Goal: Transaction & Acquisition: Purchase product/service

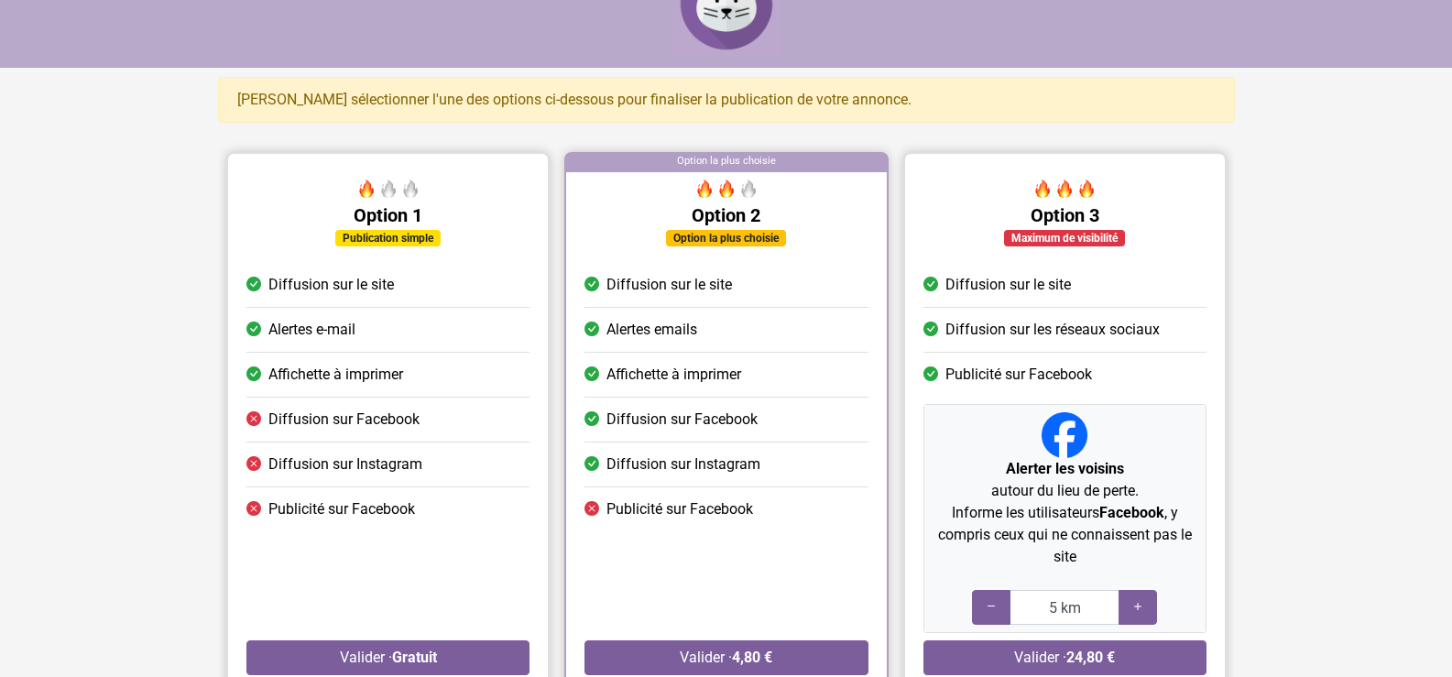
scroll to position [92, 0]
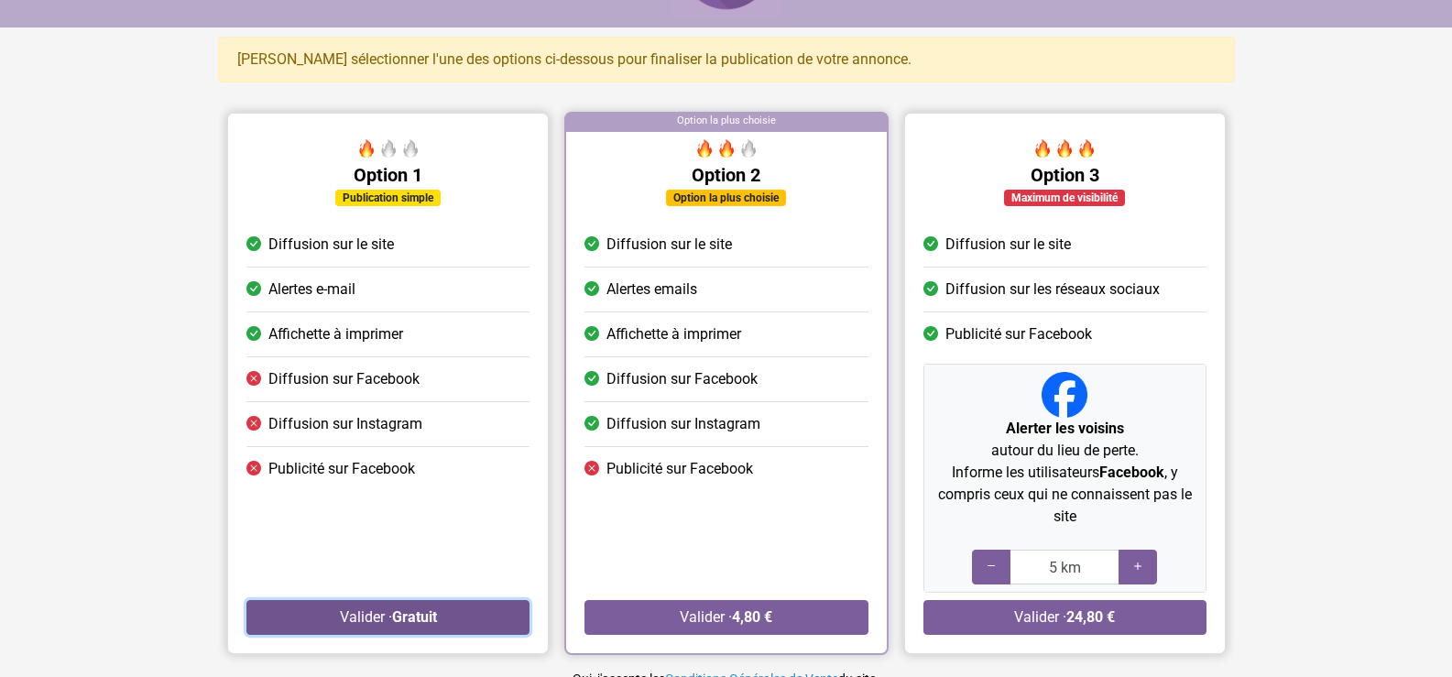
click at [365, 612] on button "Valider · Gratuit" at bounding box center [387, 617] width 283 height 35
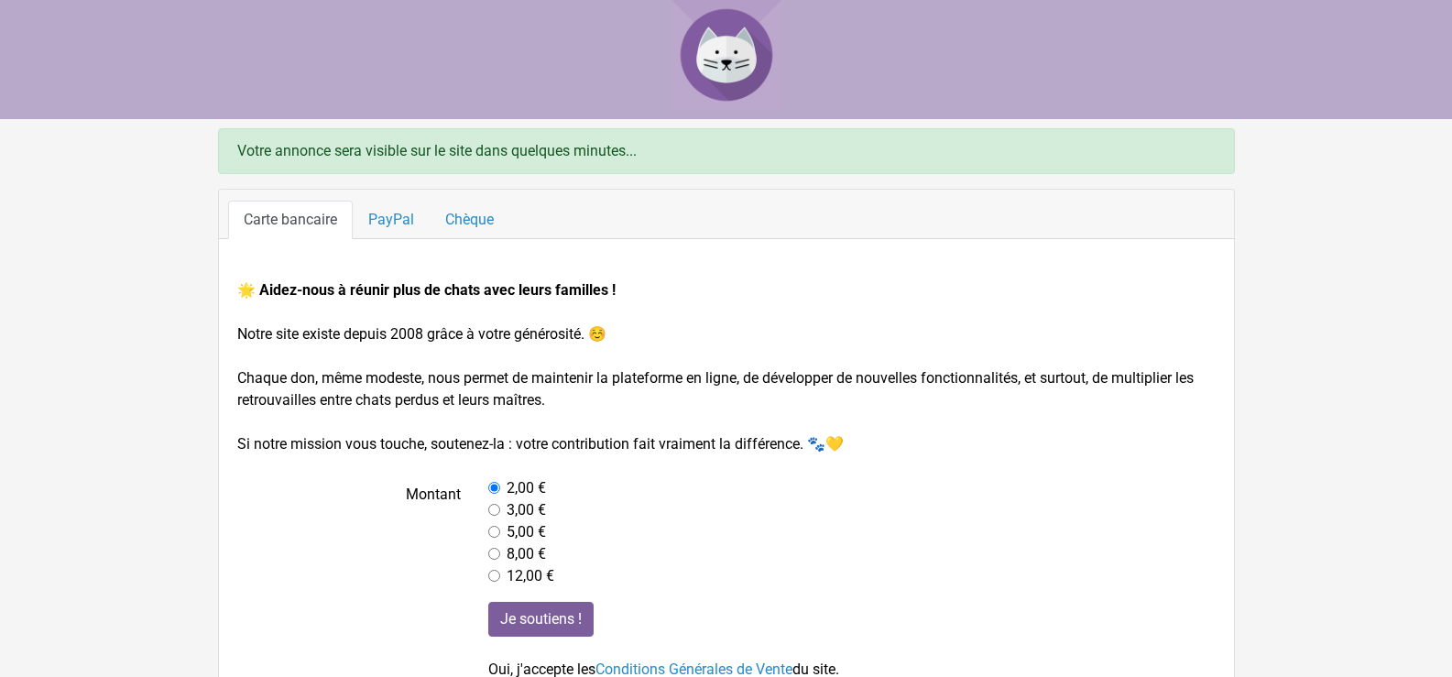
click at [313, 222] on link "Carte bancaire" at bounding box center [290, 220] width 125 height 38
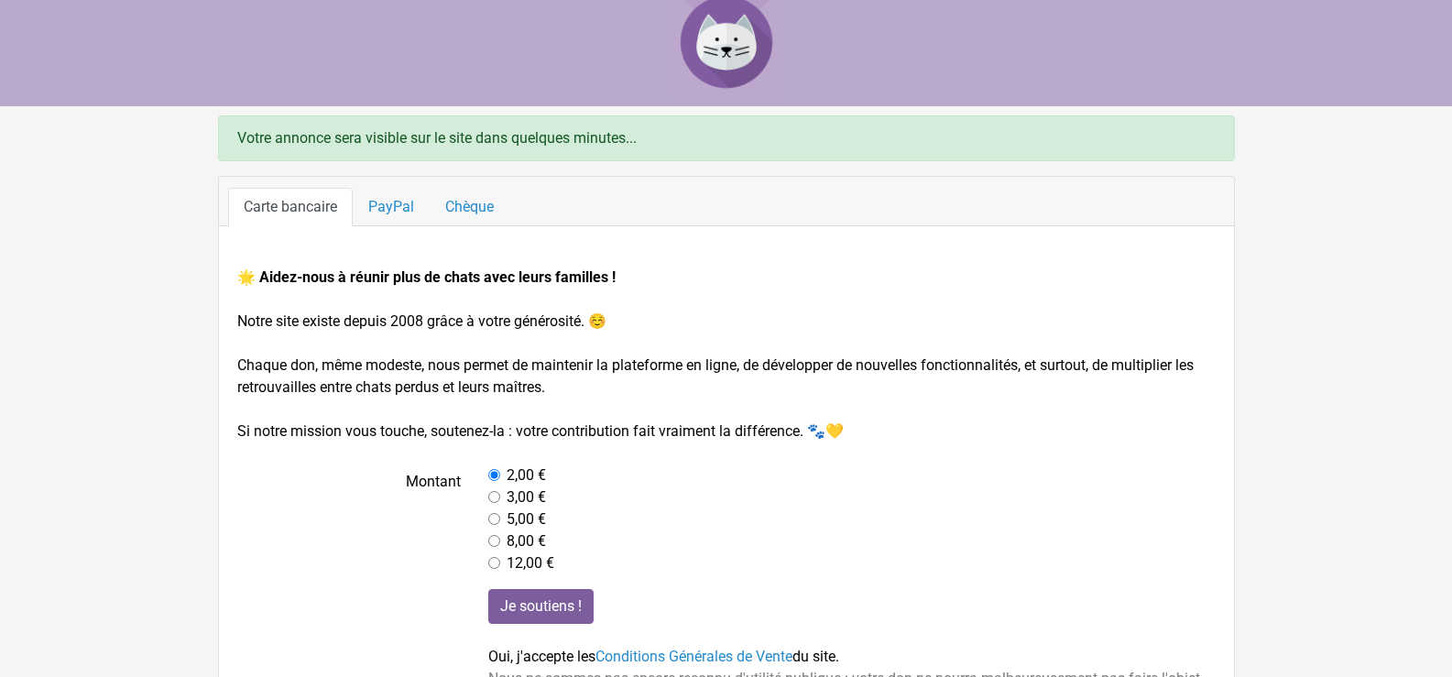
scroll to position [111, 0]
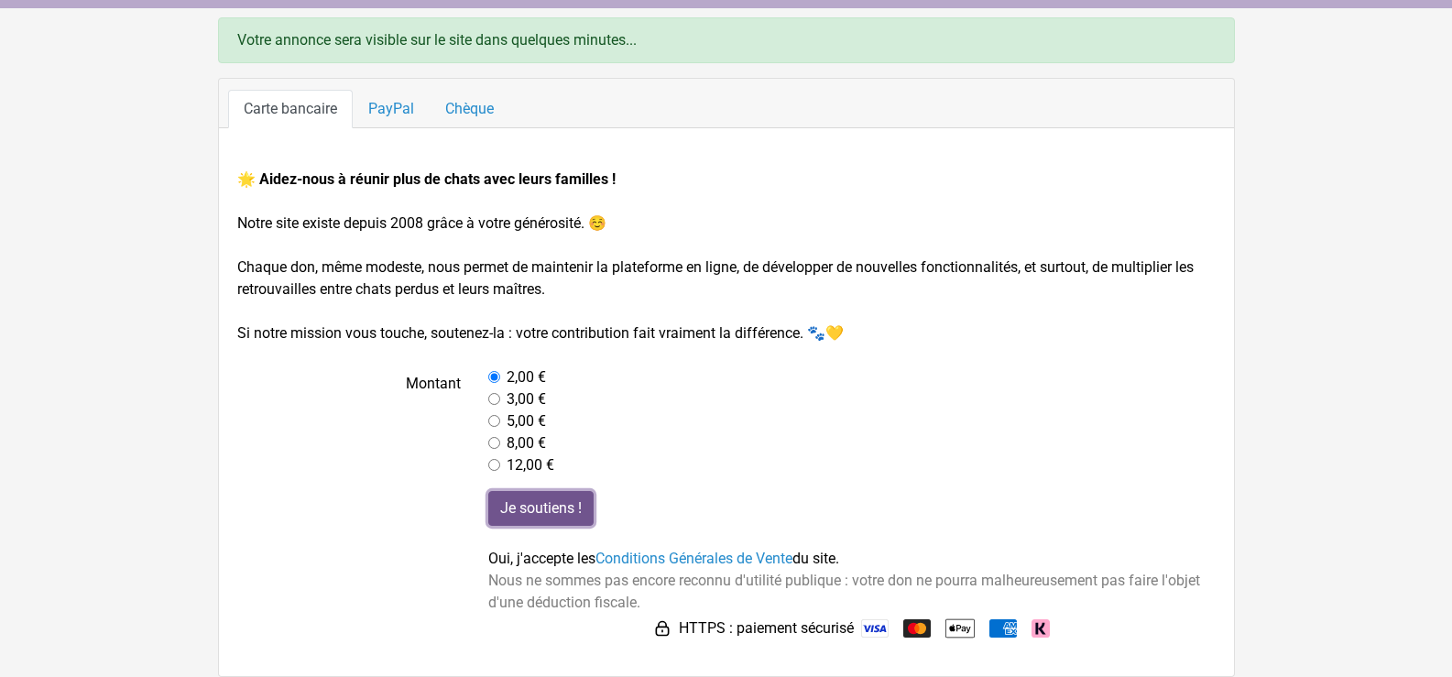
click at [531, 506] on input "Je soutiens !" at bounding box center [540, 508] width 105 height 35
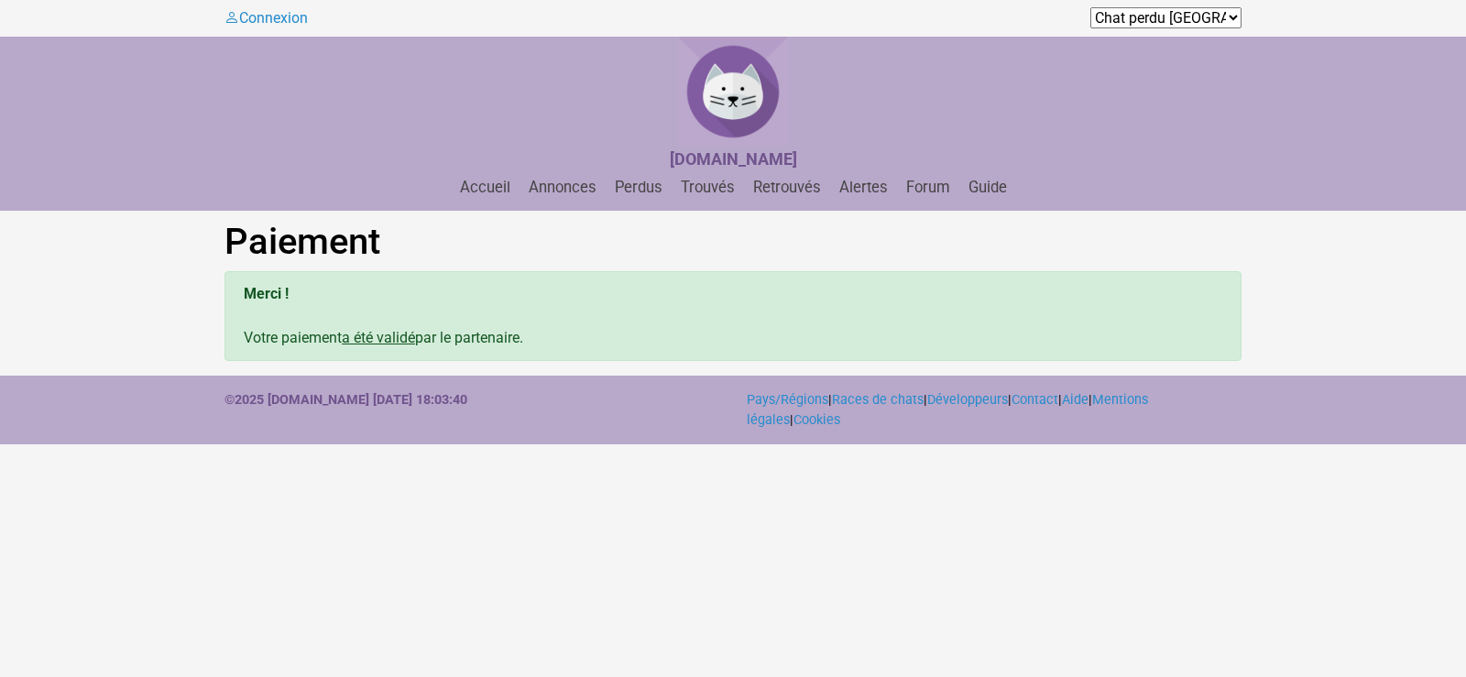
click at [1175, 14] on select "Chat perdu [GEOGRAPHIC_DATA] Chat perdu Andorre Chat perdu [GEOGRAPHIC_DATA] Ch…" at bounding box center [1165, 17] width 151 height 21
click at [940, 444] on html "Connexion Chat perdu [GEOGRAPHIC_DATA] Chat perdu Andorre Chat perdu [GEOGRAPHI…" at bounding box center [733, 222] width 1466 height 444
click at [641, 187] on link "Perdus" at bounding box center [638, 187] width 62 height 17
